Goal: Task Accomplishment & Management: Use online tool/utility

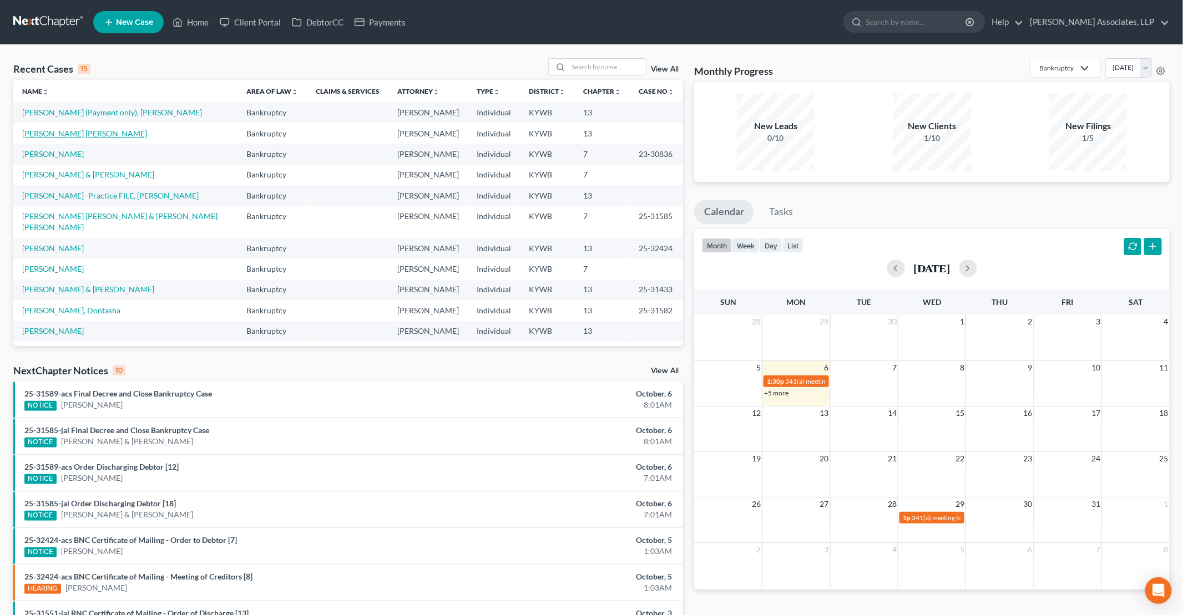
click at [59, 134] on link "[PERSON_NAME] [PERSON_NAME]" at bounding box center [84, 133] width 125 height 9
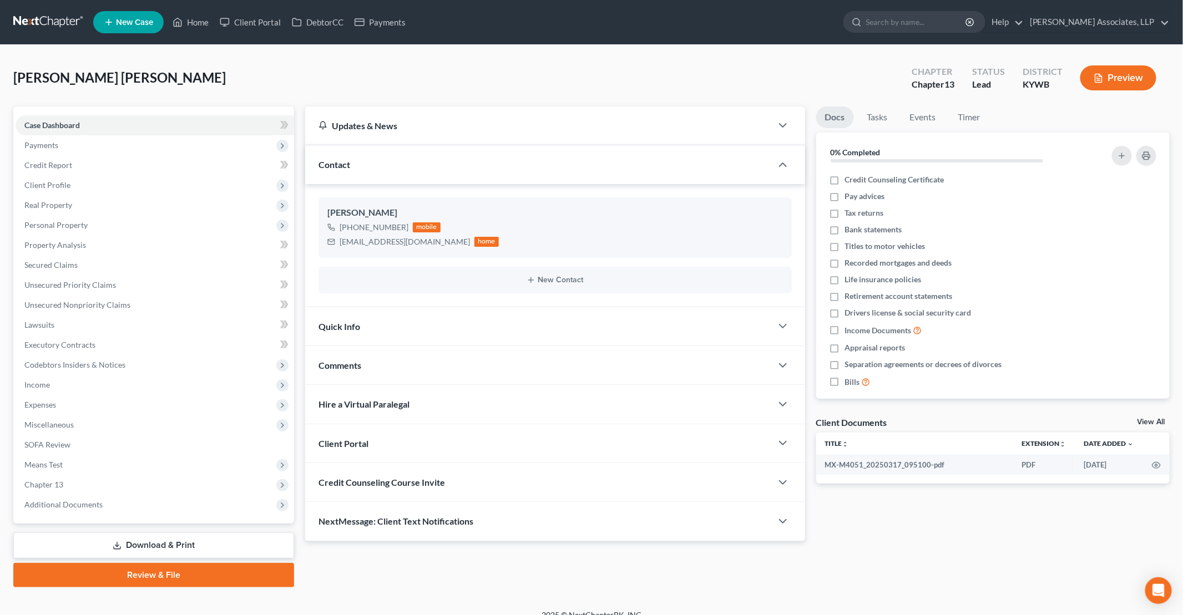
click at [155, 574] on link "Review & File" at bounding box center [153, 575] width 281 height 24
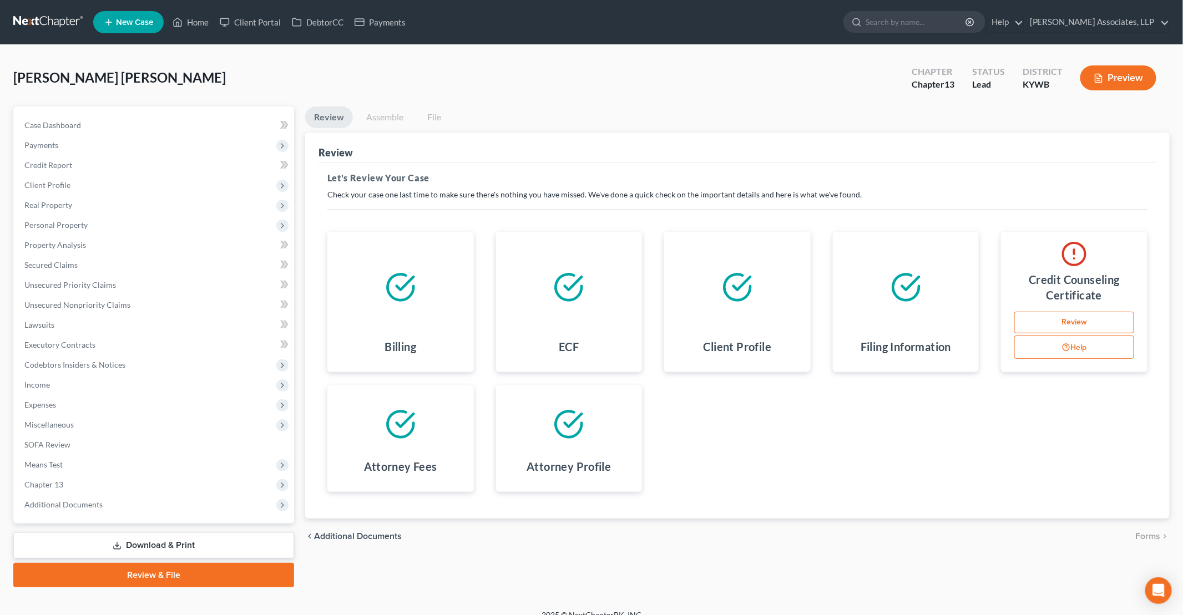
click at [1121, 79] on button "Preview" at bounding box center [1118, 77] width 76 height 25
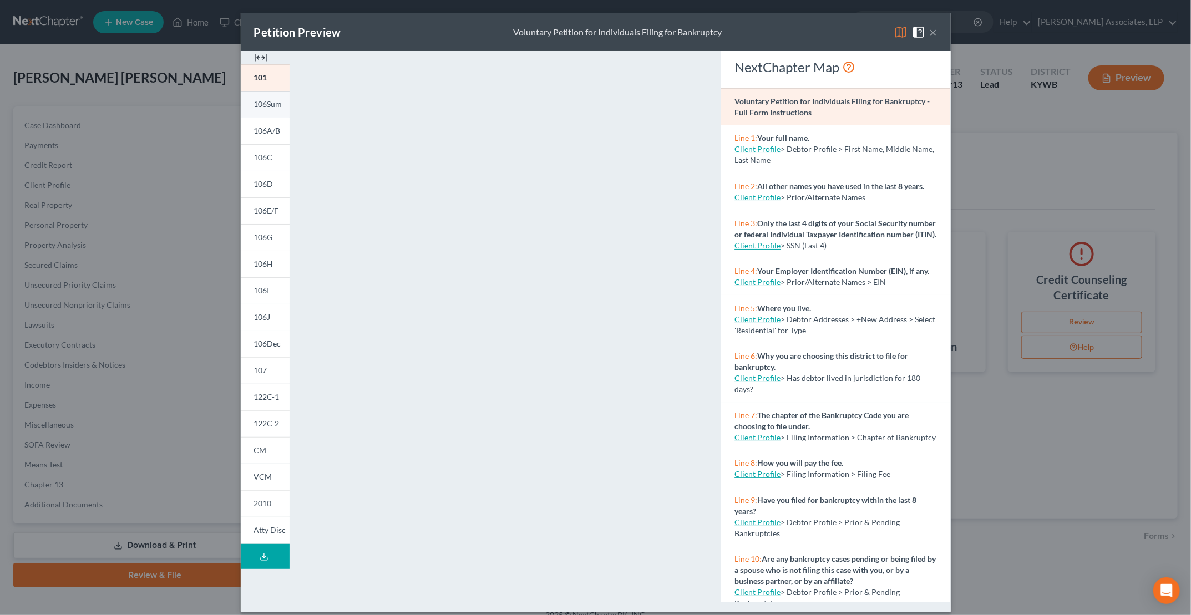
click at [265, 110] on link "106Sum" at bounding box center [265, 104] width 49 height 27
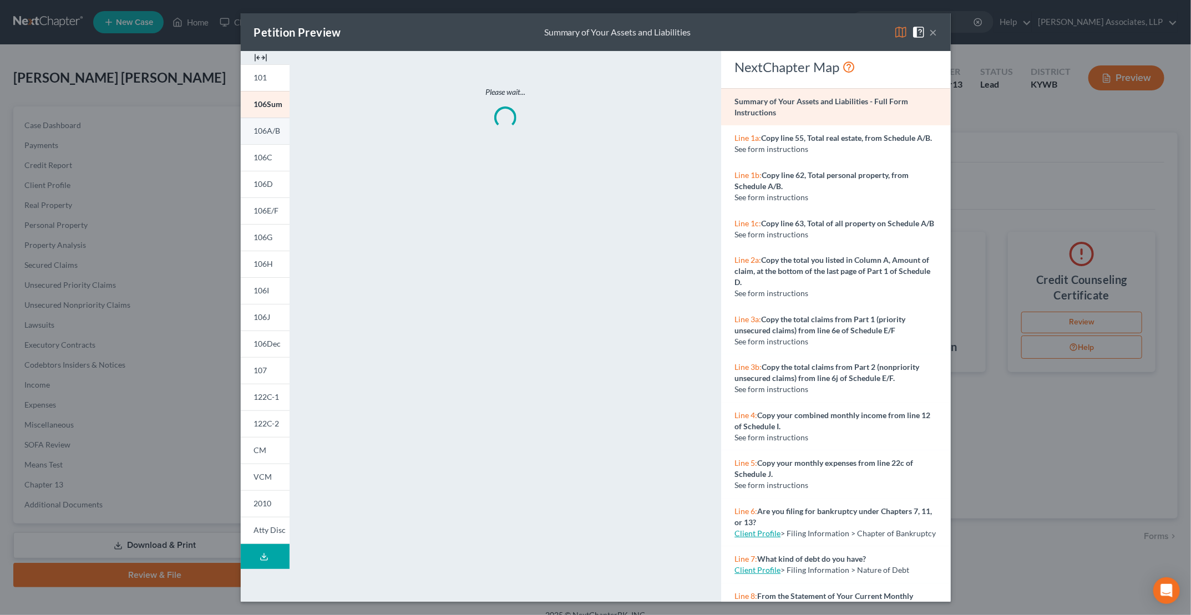
click at [265, 137] on link "106A/B" at bounding box center [265, 131] width 49 height 27
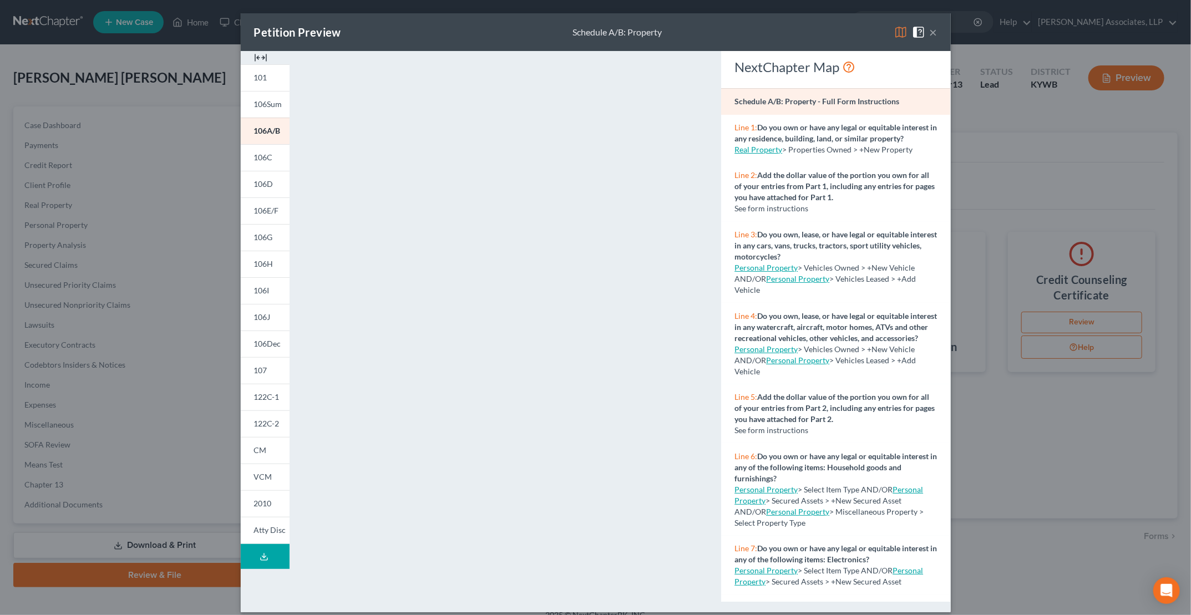
click at [930, 34] on button "×" at bounding box center [934, 32] width 8 height 13
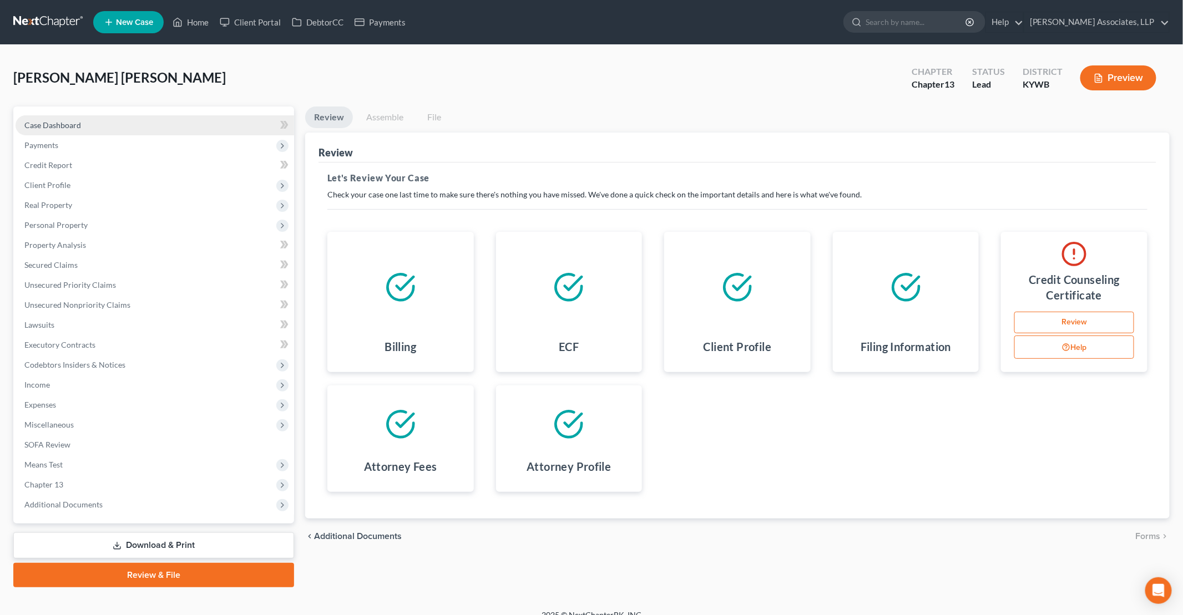
click at [74, 126] on span "Case Dashboard" at bounding box center [52, 124] width 57 height 9
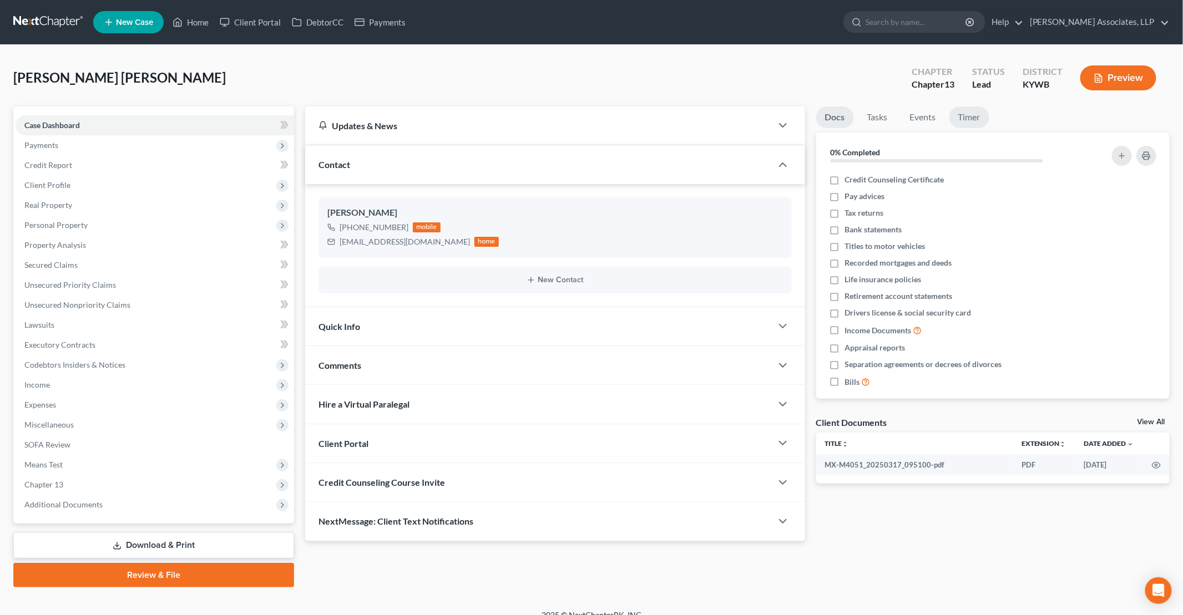
click at [969, 113] on link "Timer" at bounding box center [969, 118] width 40 height 22
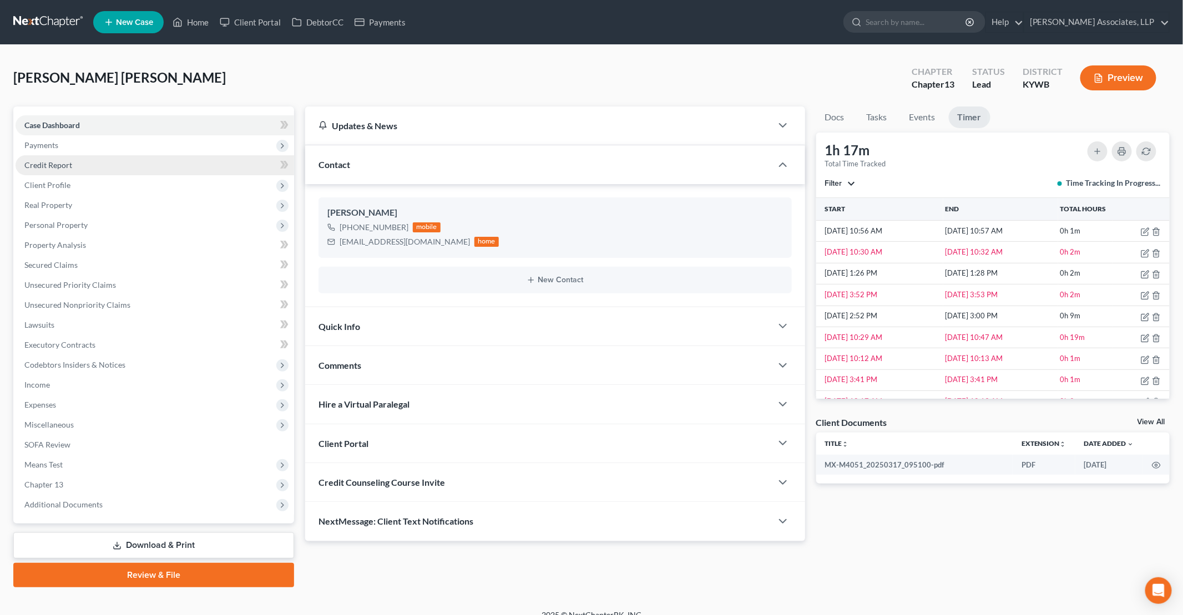
click at [58, 165] on span "Credit Report" at bounding box center [48, 164] width 48 height 9
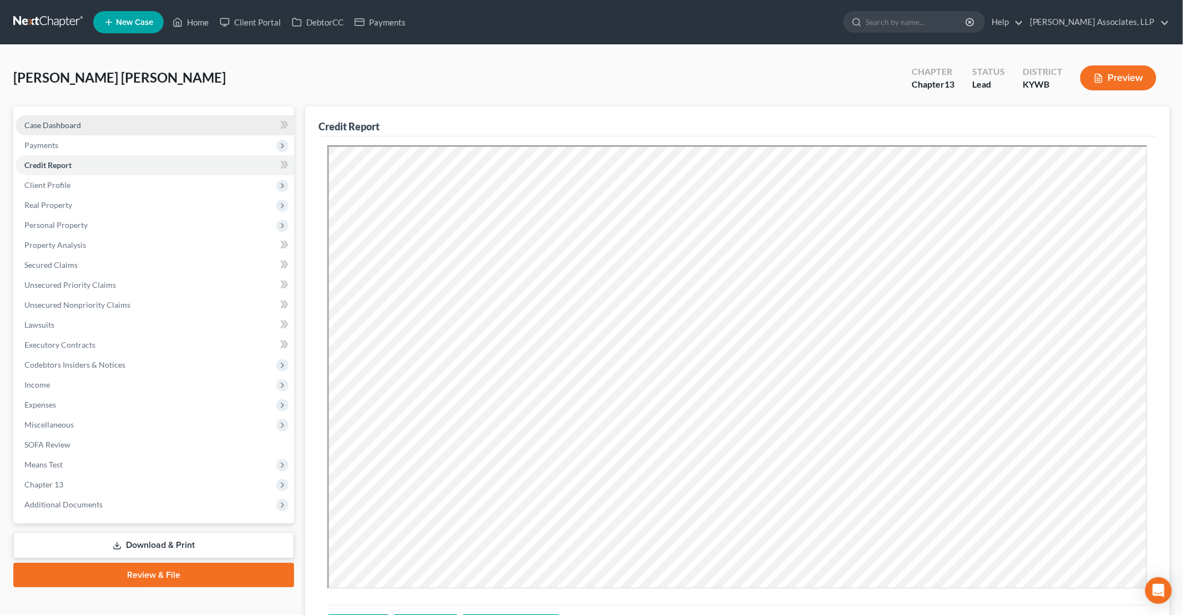
click at [89, 125] on link "Case Dashboard" at bounding box center [155, 125] width 278 height 20
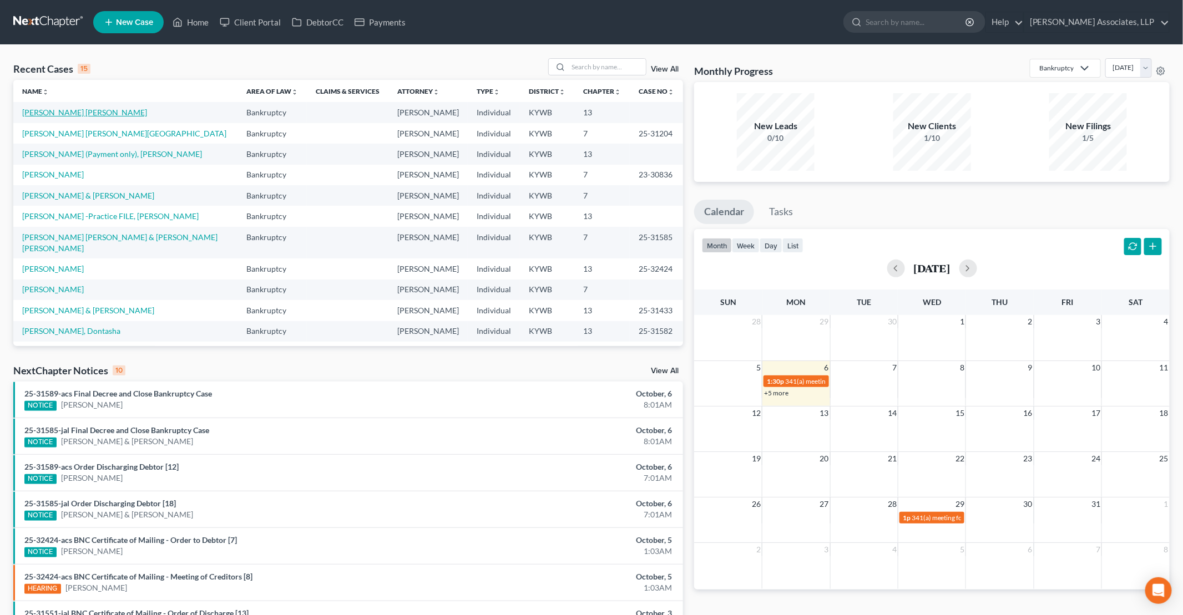
click at [52, 114] on link "[PERSON_NAME] [PERSON_NAME]" at bounding box center [84, 112] width 125 height 9
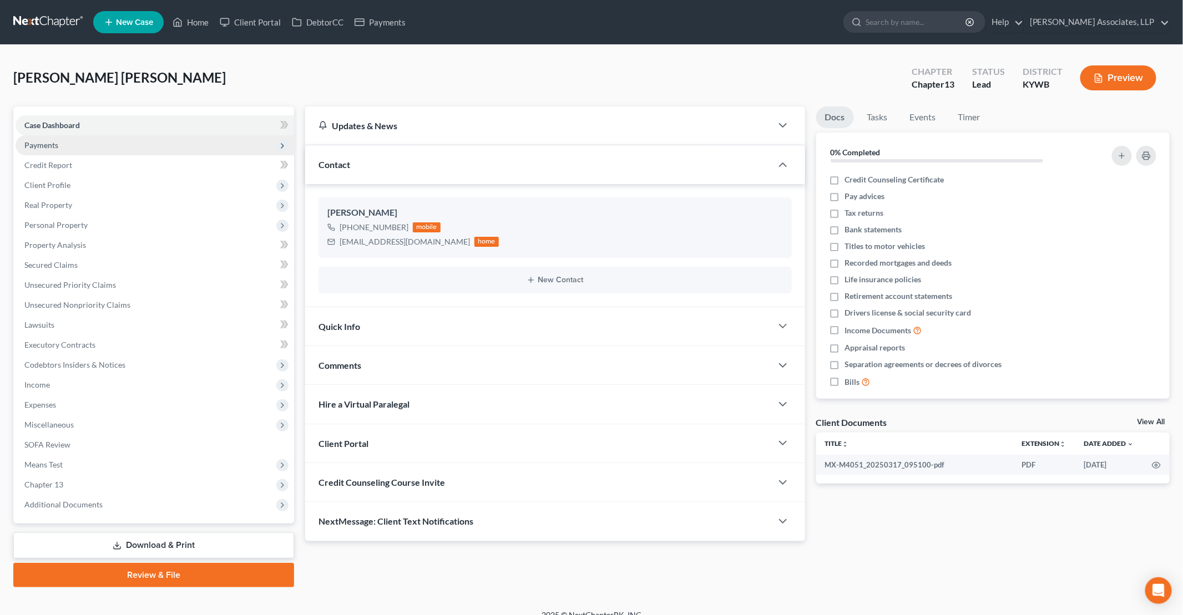
click at [47, 146] on span "Payments" at bounding box center [41, 144] width 34 height 9
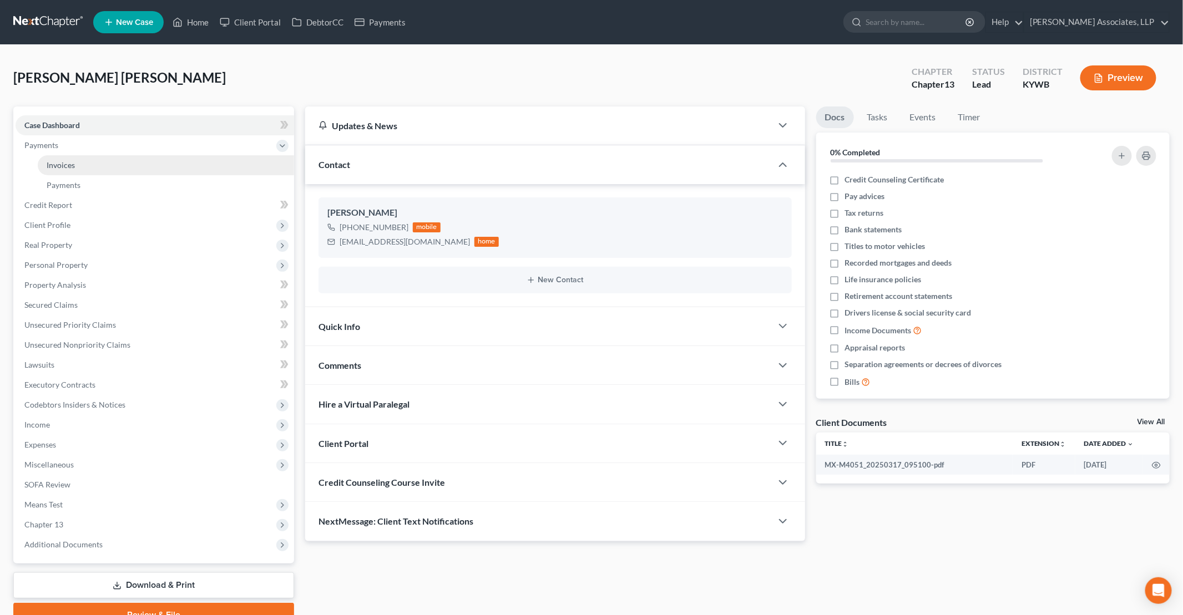
click at [63, 165] on span "Invoices" at bounding box center [61, 164] width 28 height 9
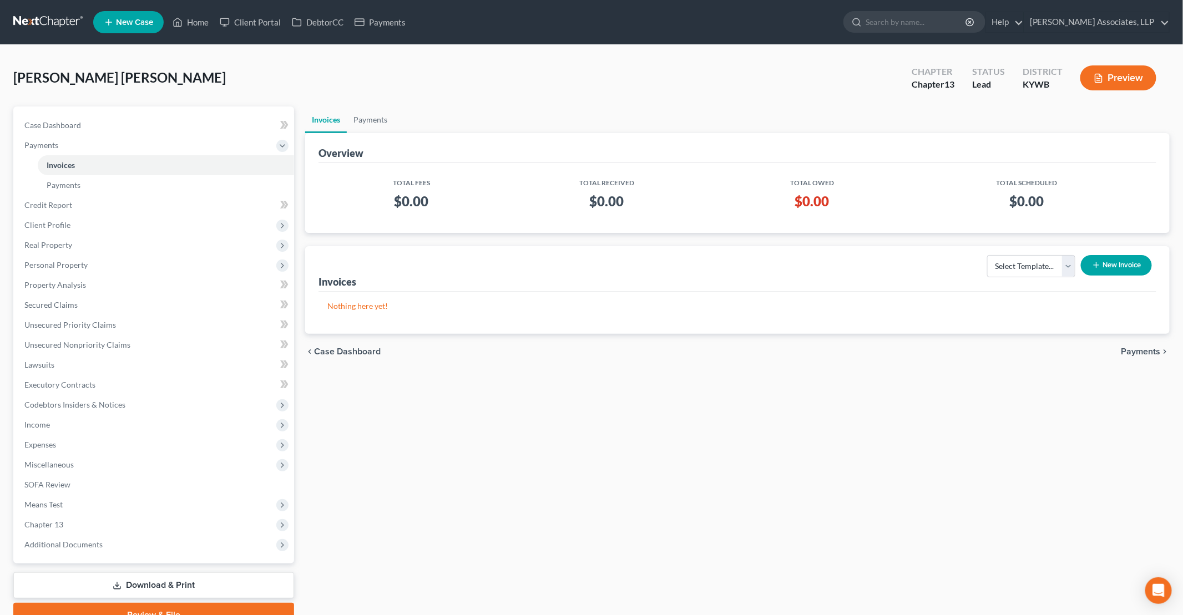
click at [1124, 271] on button "New Invoice" at bounding box center [1116, 265] width 71 height 21
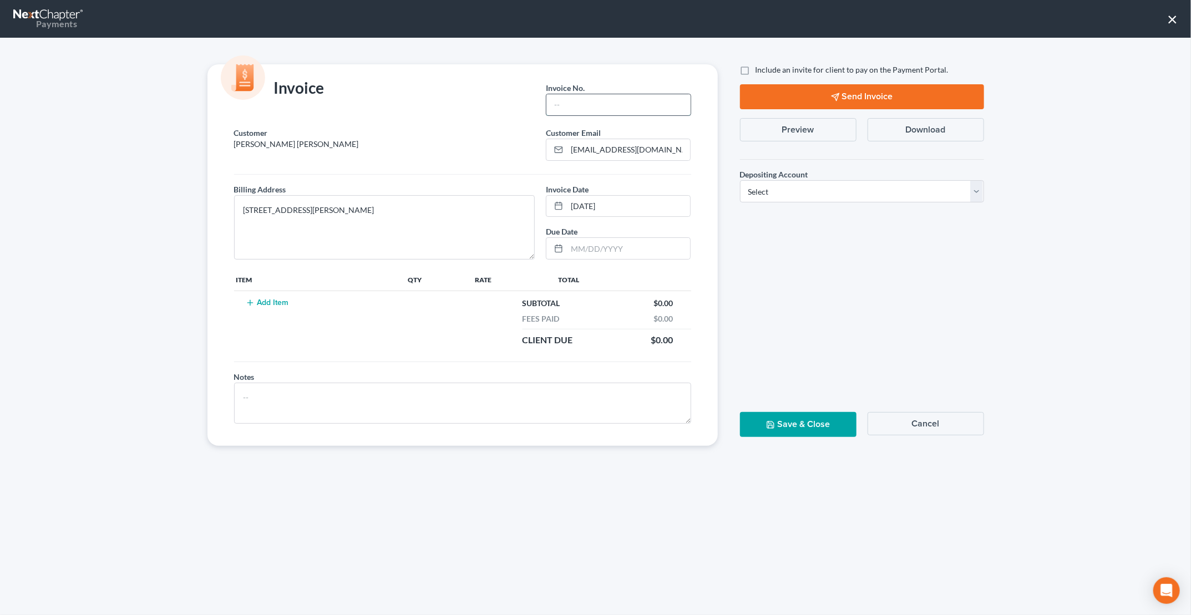
click at [621, 104] on input "text" at bounding box center [618, 104] width 144 height 21
type input "101"
click at [281, 301] on button "Add Item" at bounding box center [267, 302] width 49 height 9
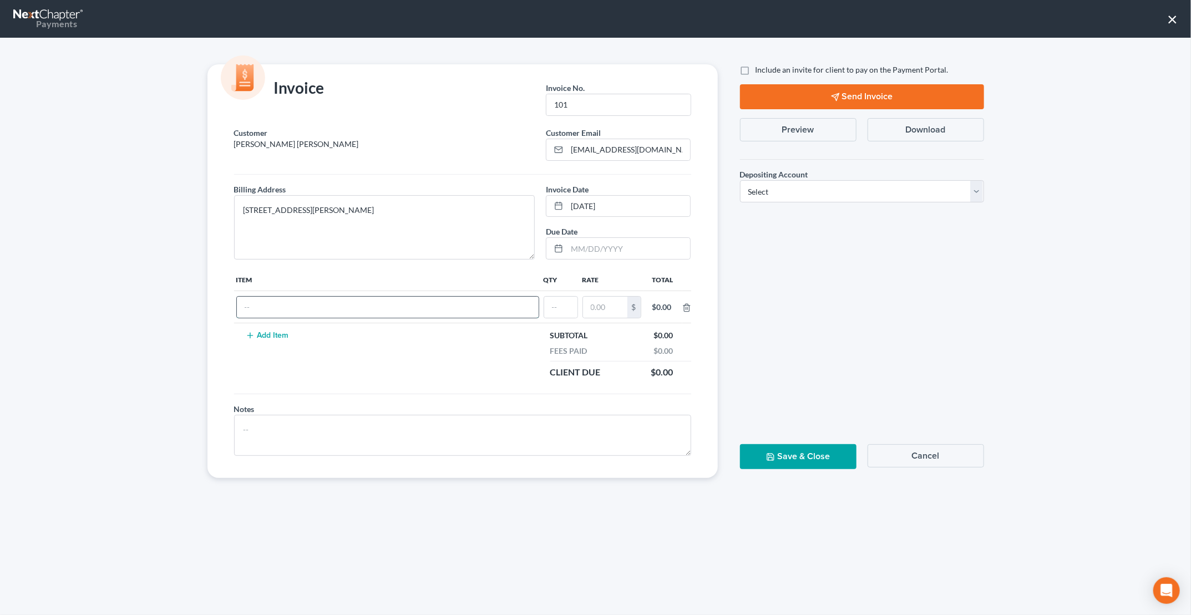
click at [285, 310] on input "text" at bounding box center [388, 307] width 302 height 21
type input "Work performed"
type input "1.3"
type input "225"
click at [279, 333] on button "Add Item" at bounding box center [267, 335] width 49 height 9
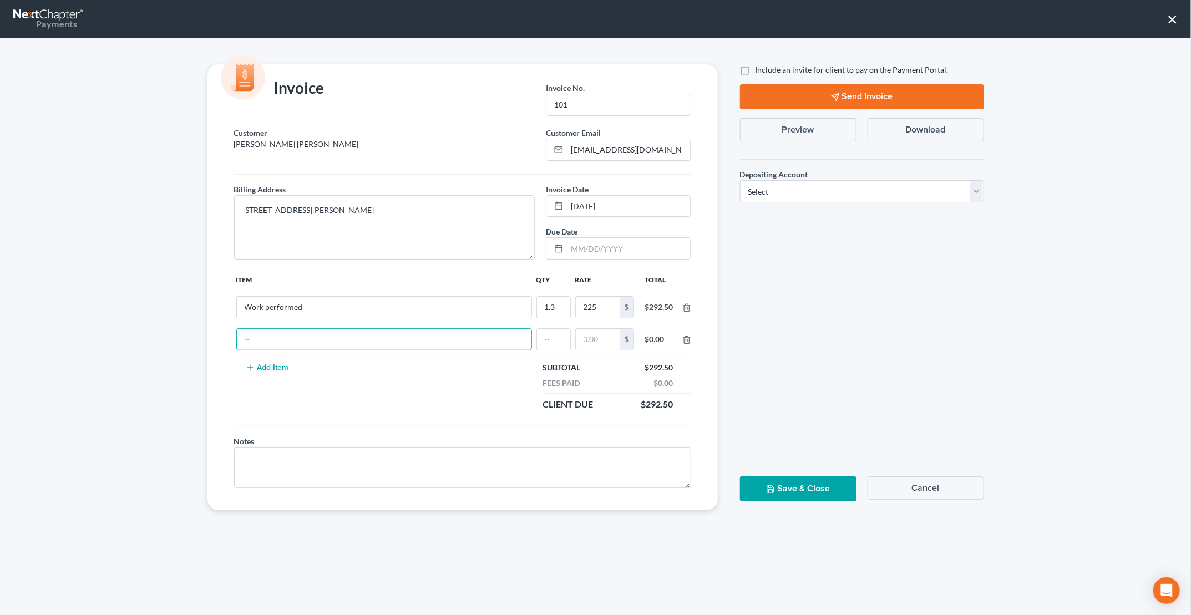
click at [279, 333] on input "text" at bounding box center [384, 339] width 295 height 21
type input "Credit Pull"
type input "1"
type input "40"
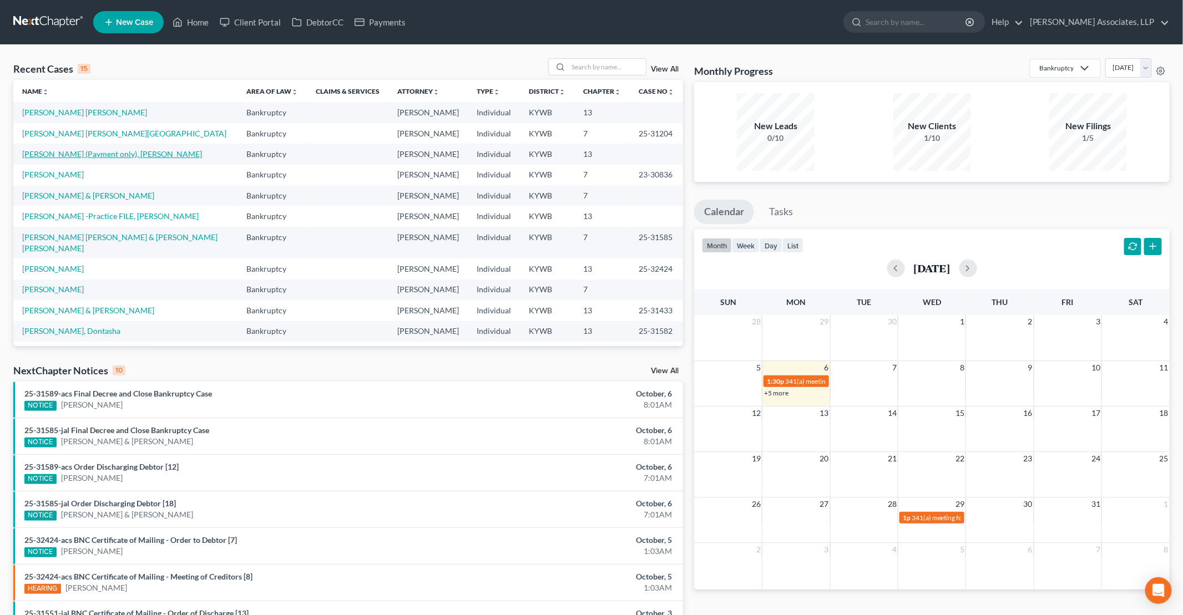
click at [109, 154] on link "[PERSON_NAME] (Payment only), [PERSON_NAME]" at bounding box center [112, 153] width 180 height 9
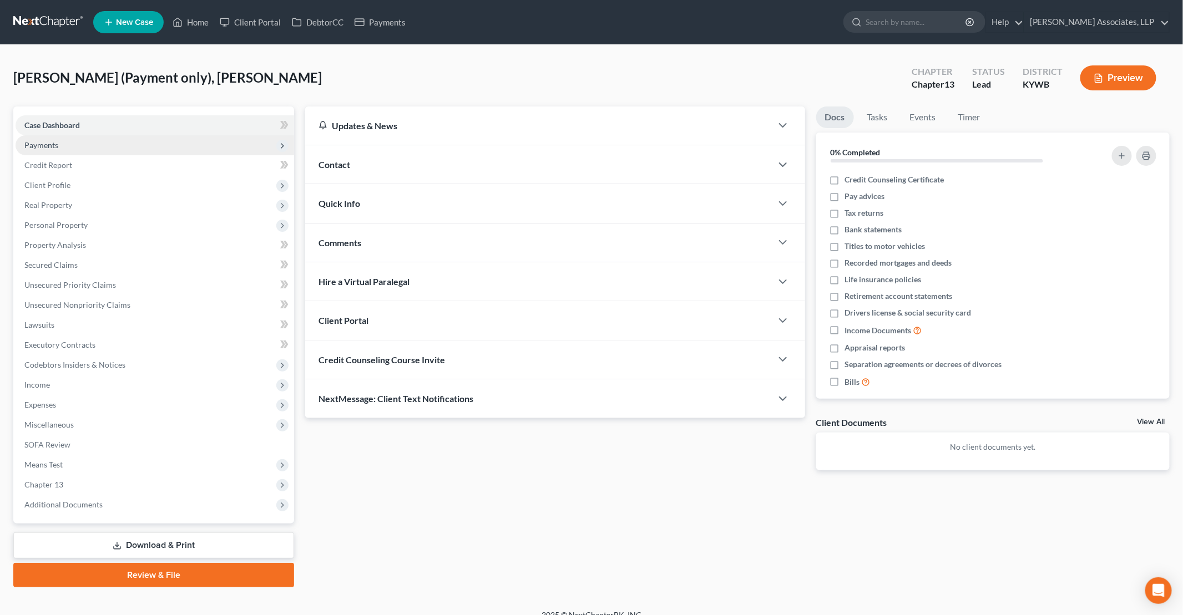
click at [70, 141] on span "Payments" at bounding box center [155, 145] width 278 height 20
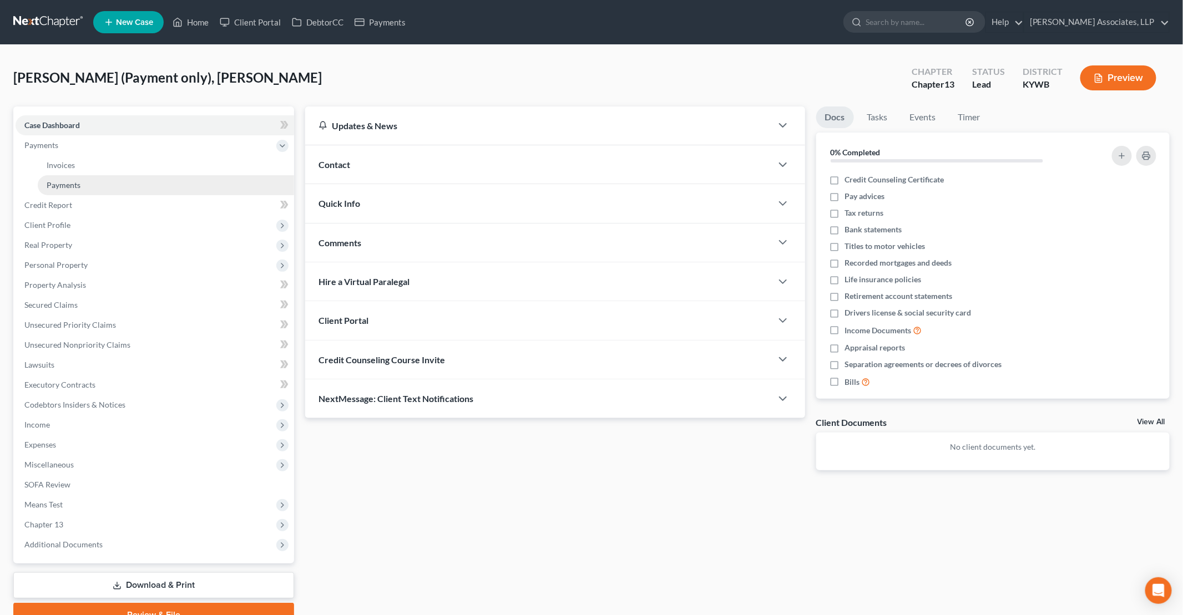
click at [74, 180] on span "Payments" at bounding box center [64, 184] width 34 height 9
